Goal: Task Accomplishment & Management: Complete application form

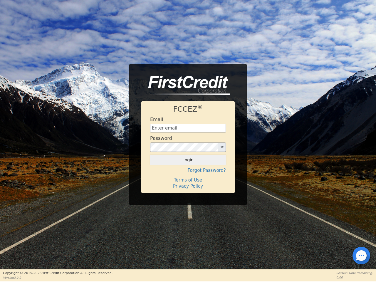
click at [188, 141] on div "Password" at bounding box center [188, 144] width 76 height 16
click at [222, 147] on icon "button" at bounding box center [222, 147] width 3 height 3
click at [188, 160] on button "Login" at bounding box center [188, 160] width 76 height 10
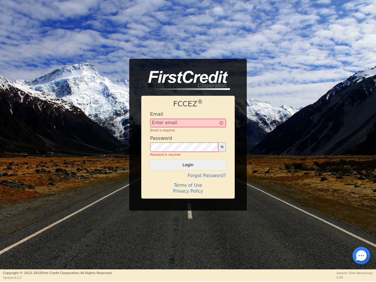
click at [188, 171] on div "FCCEZ ® Email Email is required Password Password is required Login Forgot Pass…" at bounding box center [188, 147] width 94 height 103
click at [188, 180] on div "FCCEZ ® Email Email is required Password Password is required Login Forgot Pass…" at bounding box center [188, 147] width 94 height 103
click at [188, 186] on h4 "Terms of Use" at bounding box center [188, 185] width 76 height 5
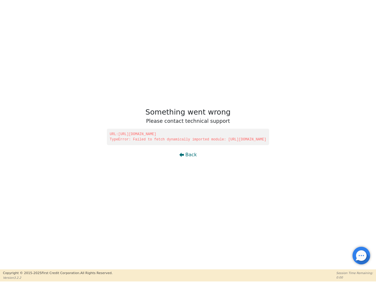
click at [362, 256] on div at bounding box center [361, 255] width 1 height 1
